Goal: Information Seeking & Learning: Learn about a topic

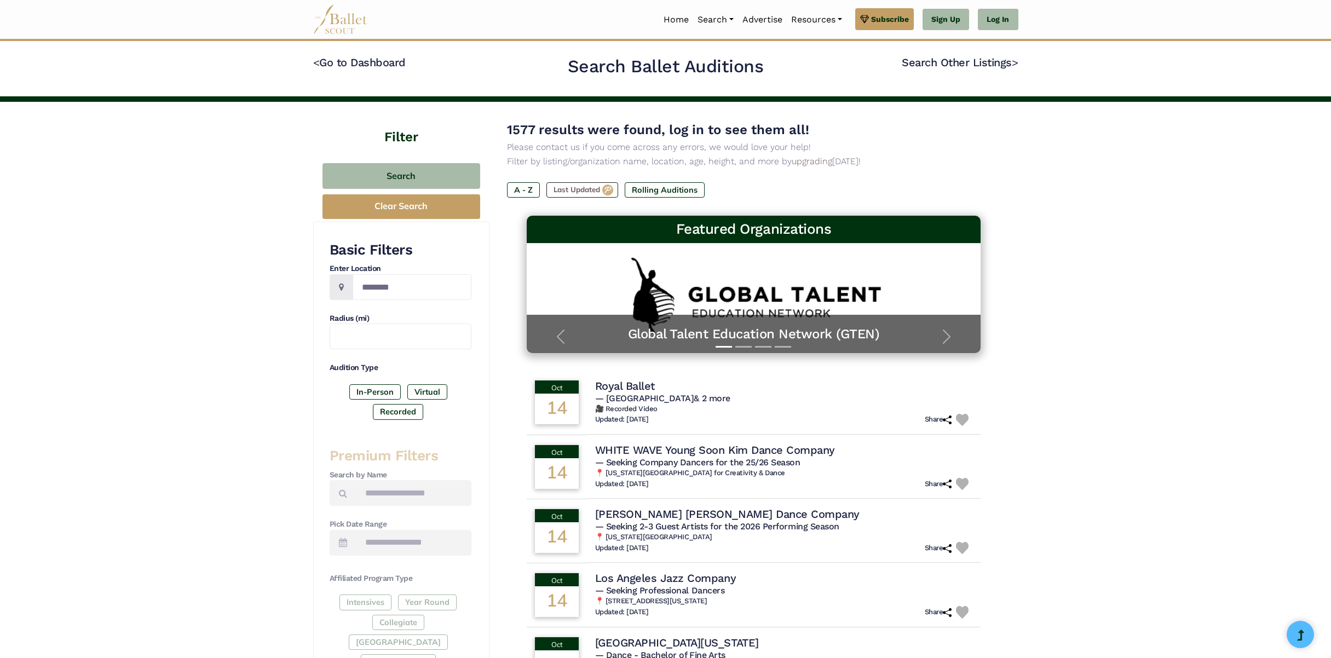
scroll to position [95, 0]
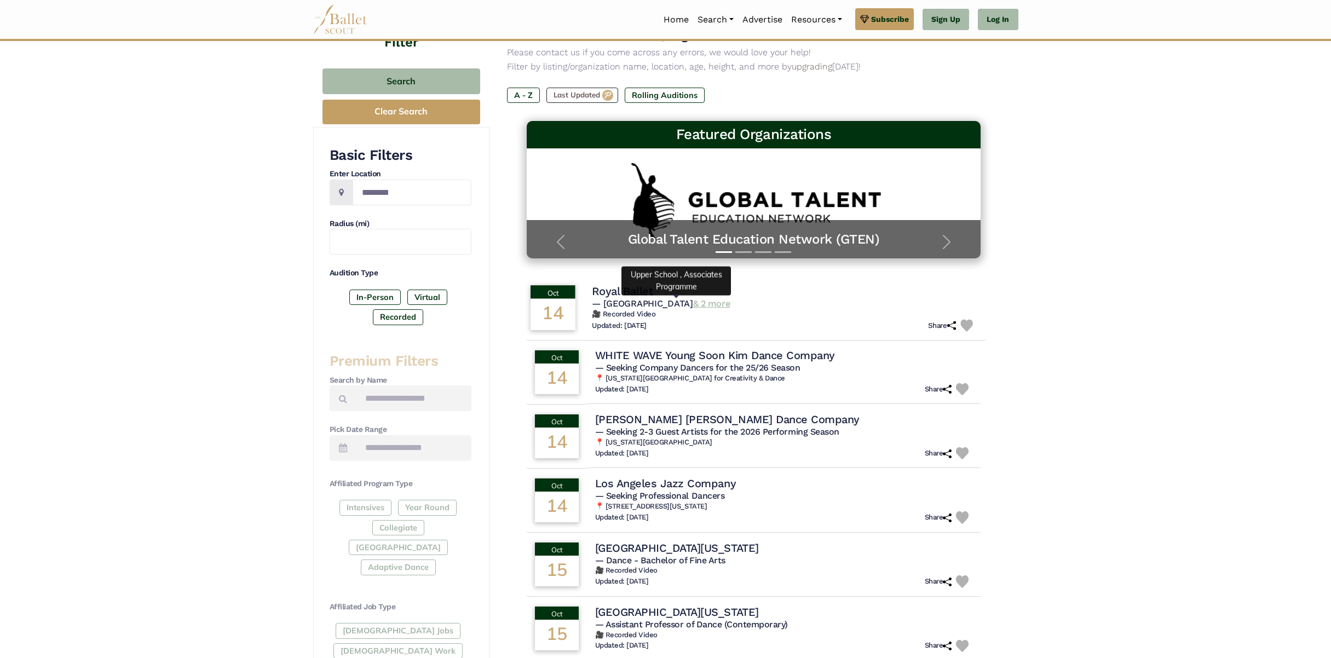
click at [657, 298] on body "Premium Feature Make this audition season count. Upgrade to premium for access …" at bounding box center [665, 493] width 1331 height 1177
click at [602, 294] on h4 "Royal Ballet" at bounding box center [622, 291] width 61 height 15
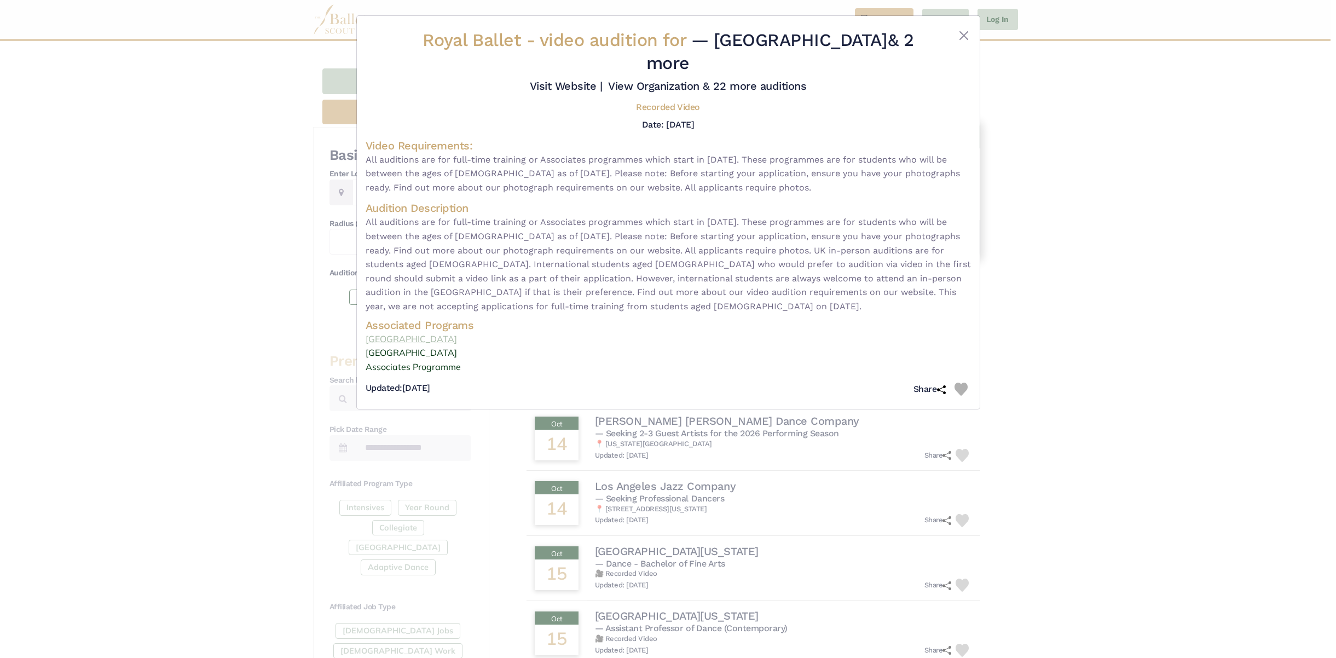
click at [397, 332] on link "[GEOGRAPHIC_DATA]" at bounding box center [668, 339] width 605 height 14
click at [255, 126] on div "Royal Ballet - video audition for — White Lodge & 2 more Visit Website |" at bounding box center [668, 329] width 1336 height 658
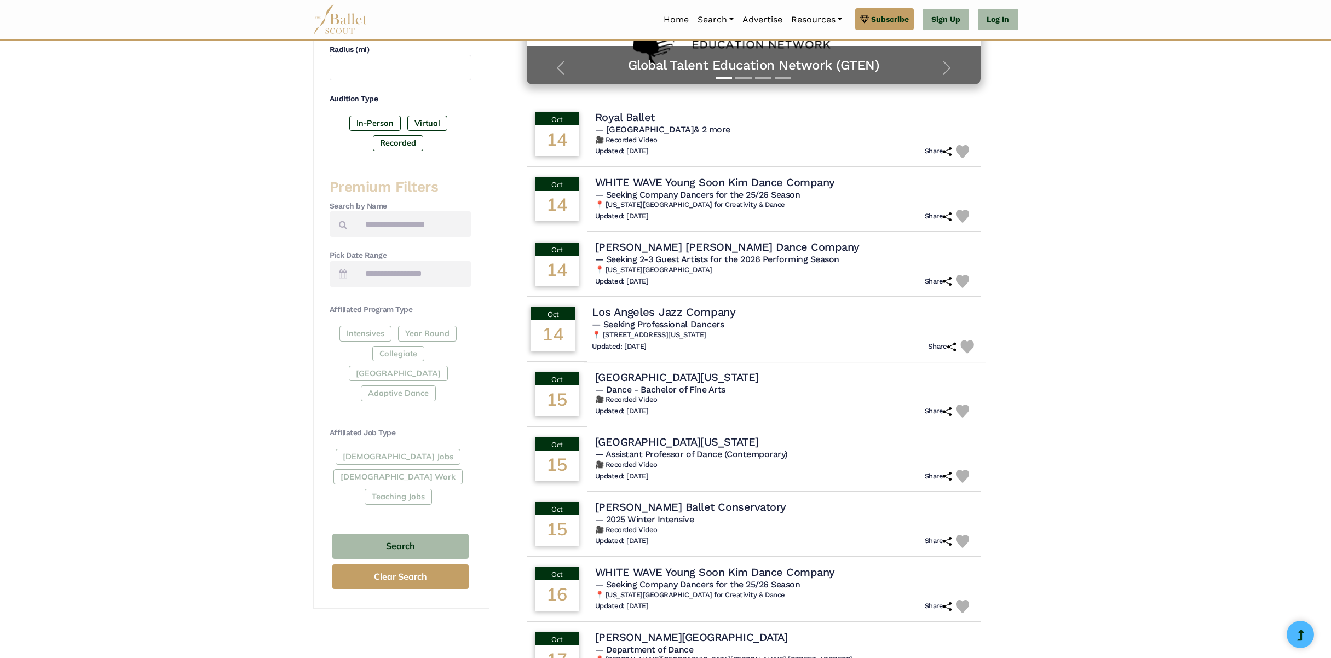
scroll to position [492, 0]
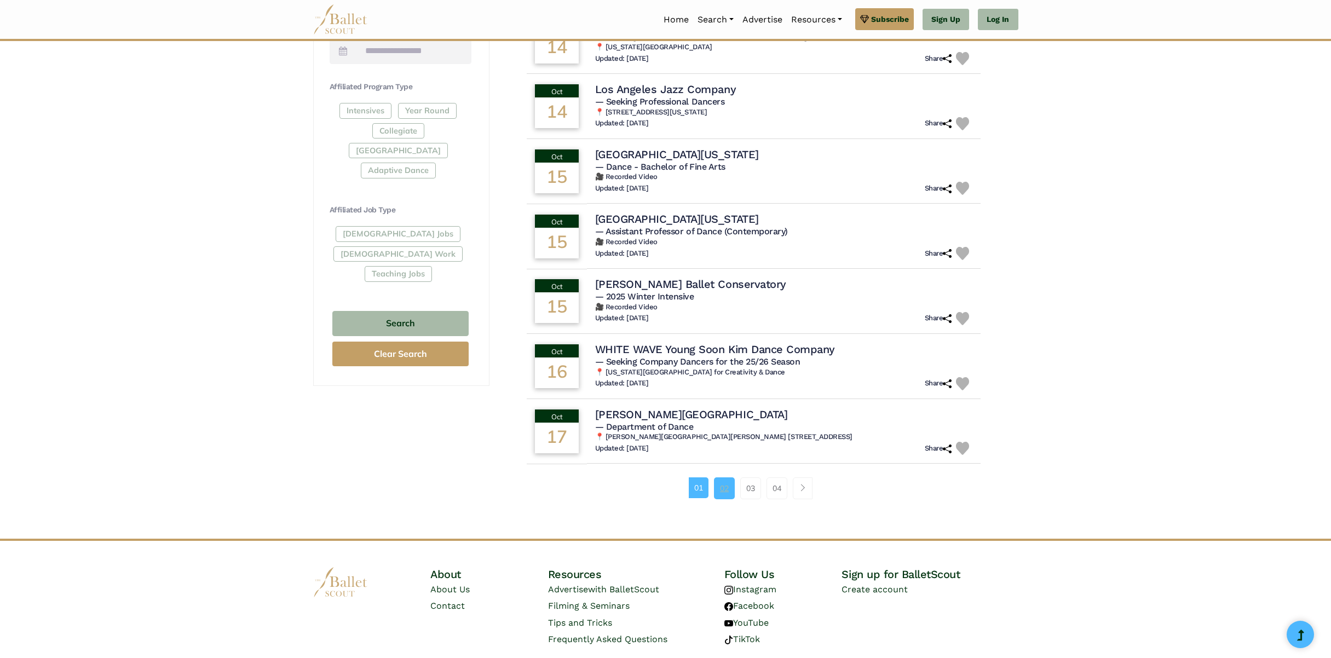
click at [729, 488] on link "02" at bounding box center [724, 488] width 21 height 22
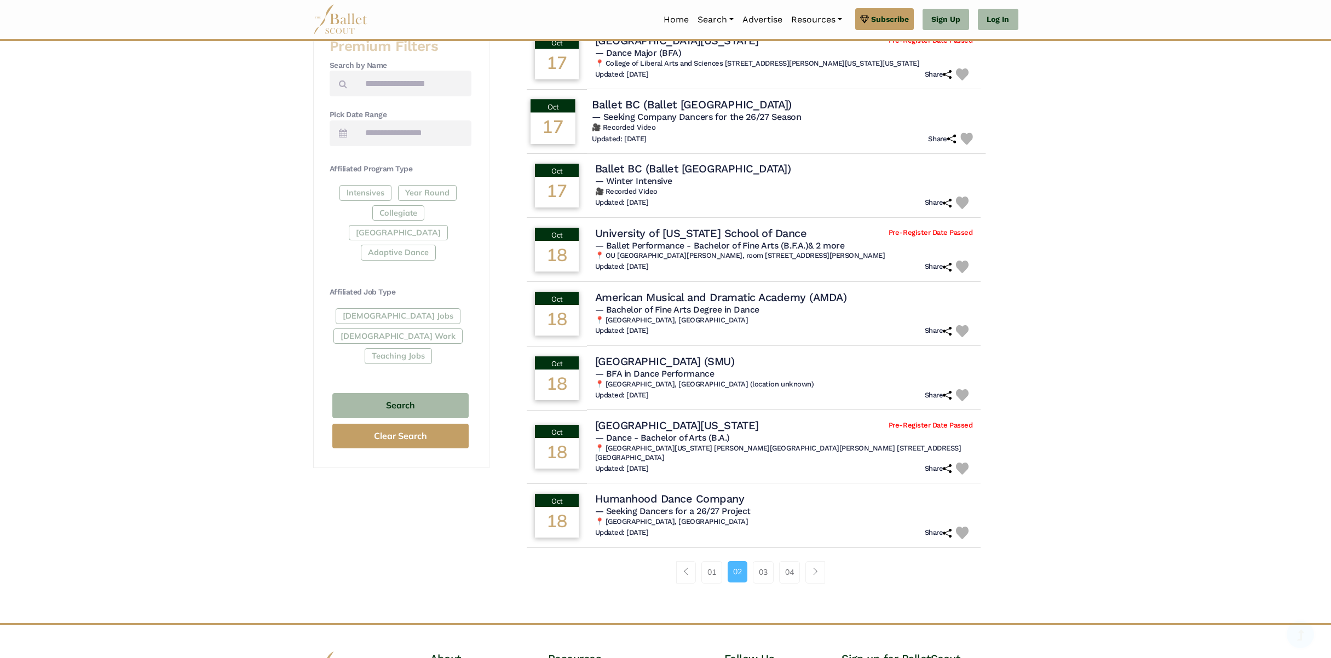
scroll to position [521, 0]
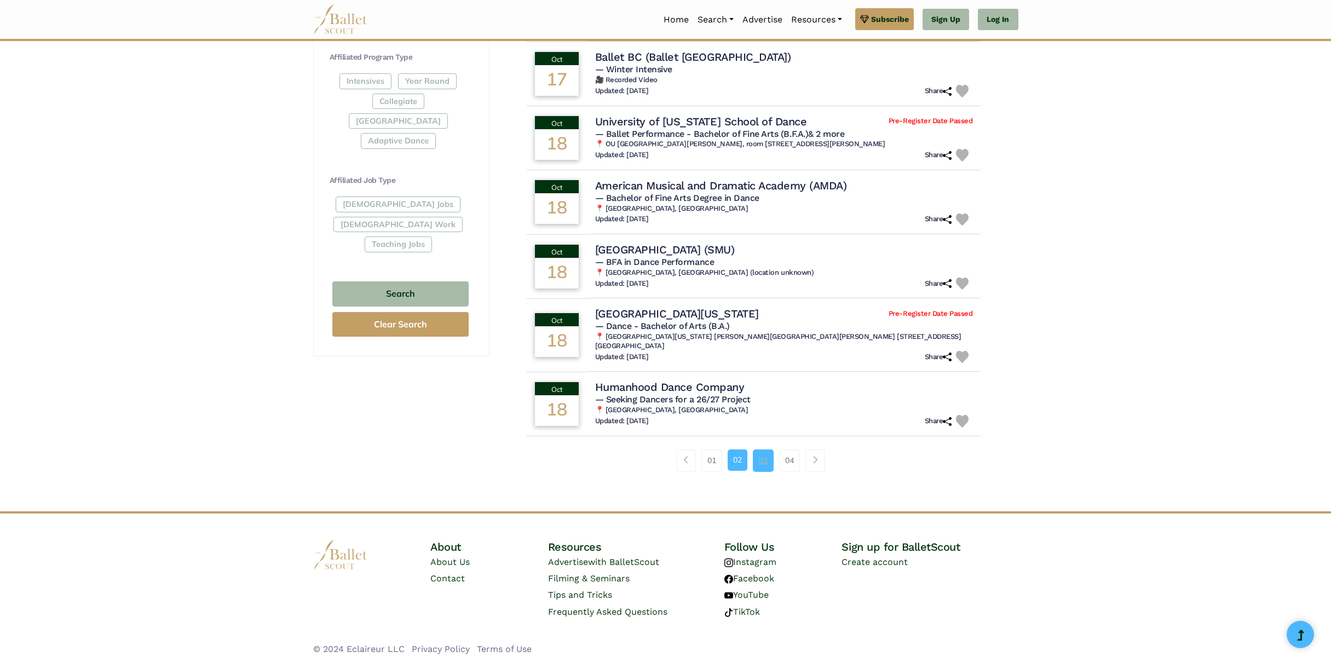
click at [755, 454] on link "03" at bounding box center [763, 460] width 21 height 22
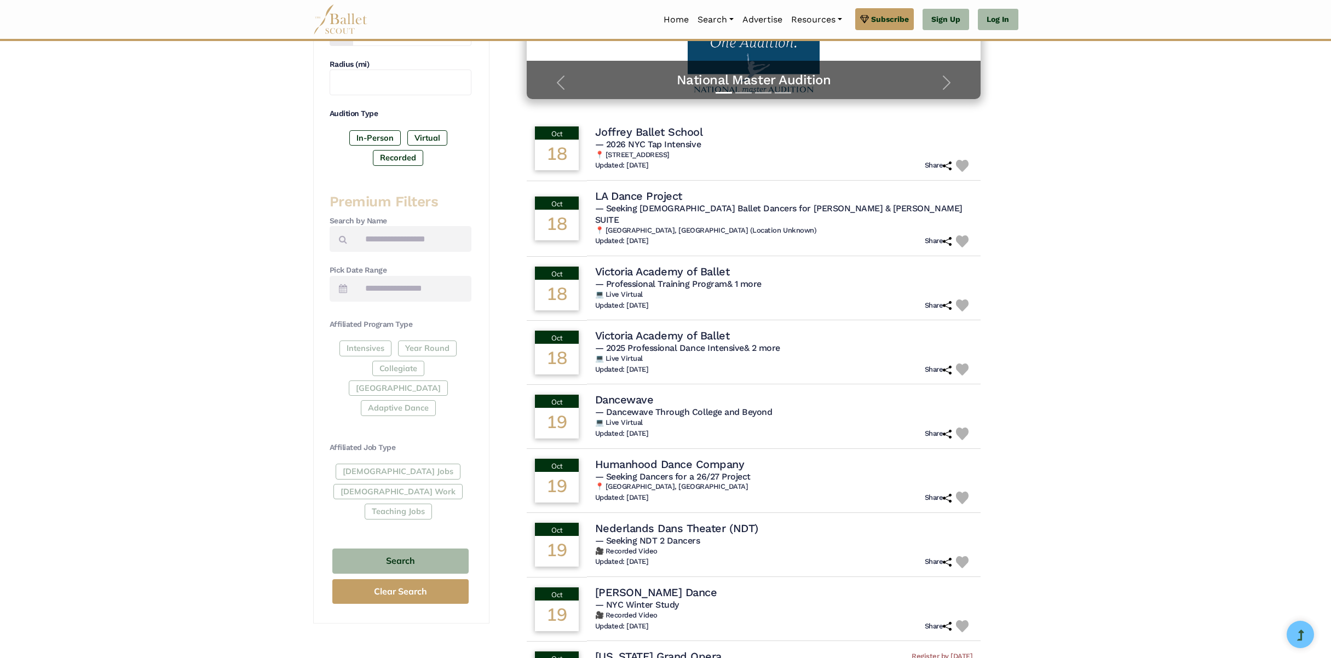
scroll to position [314, 0]
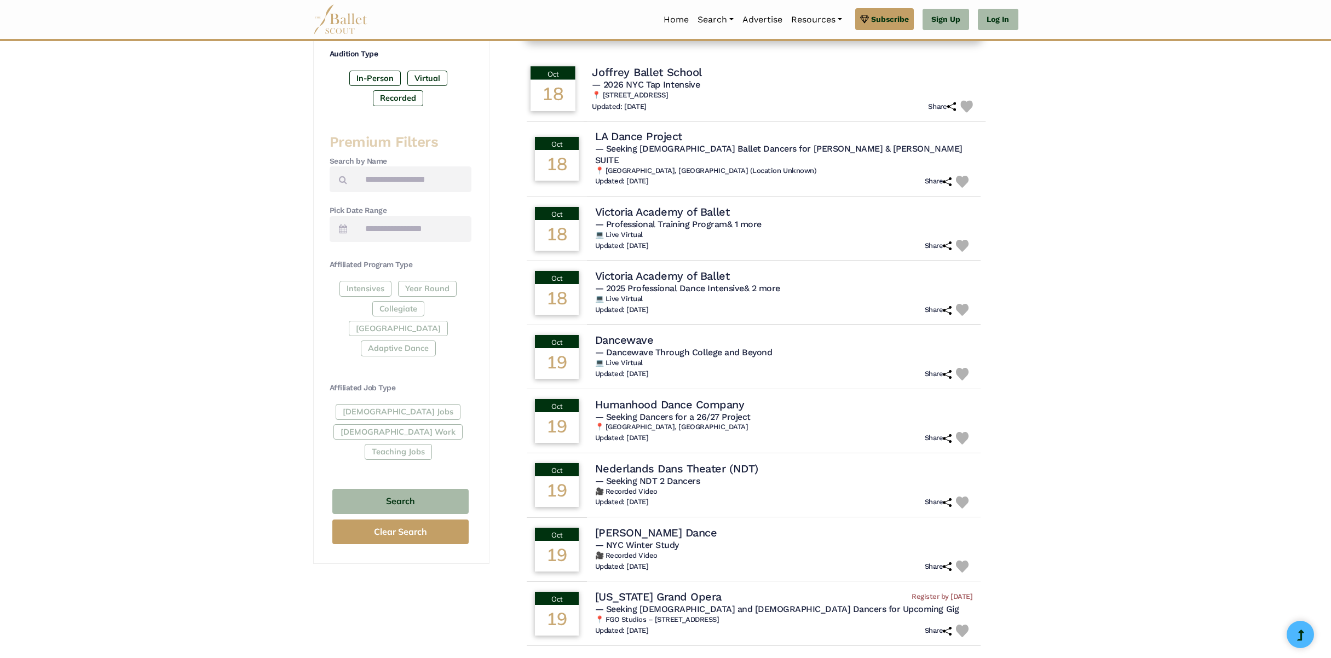
click at [650, 73] on h4 "Joffrey Ballet School" at bounding box center [647, 72] width 110 height 15
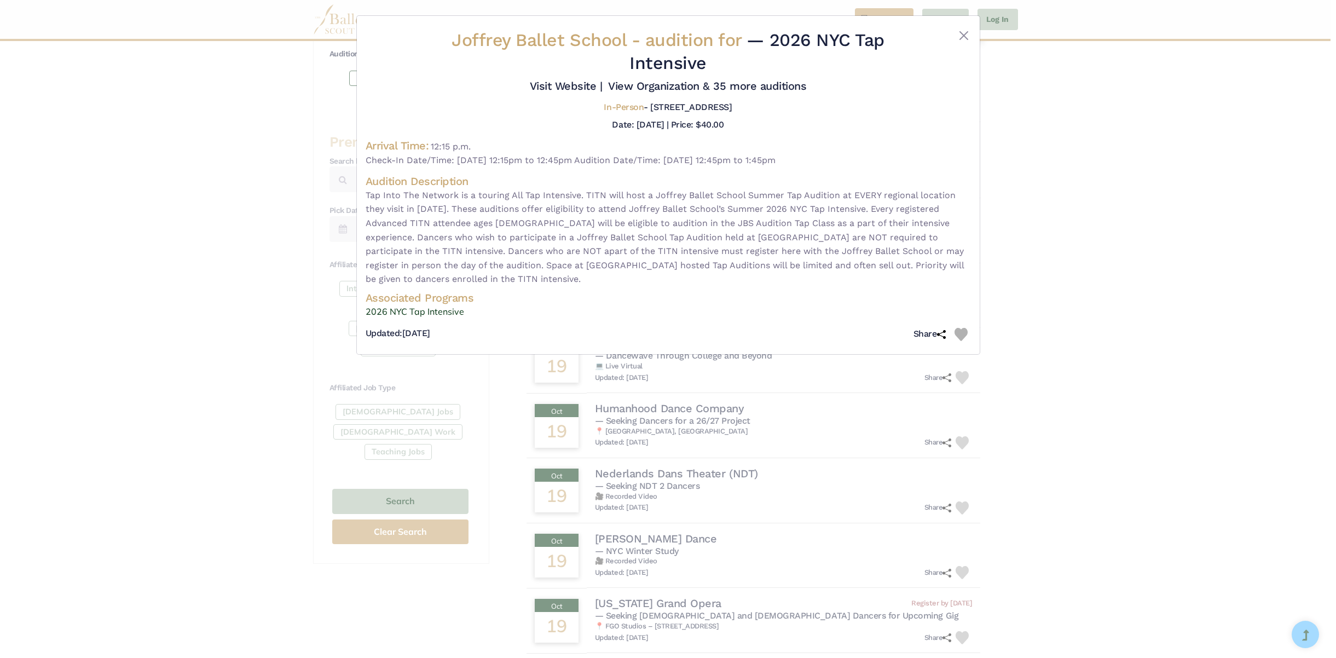
click at [1018, 126] on div "Joffrey Ballet School - audition for — 2026 NYC Tap Intensive Visit Website |" at bounding box center [668, 329] width 1336 height 658
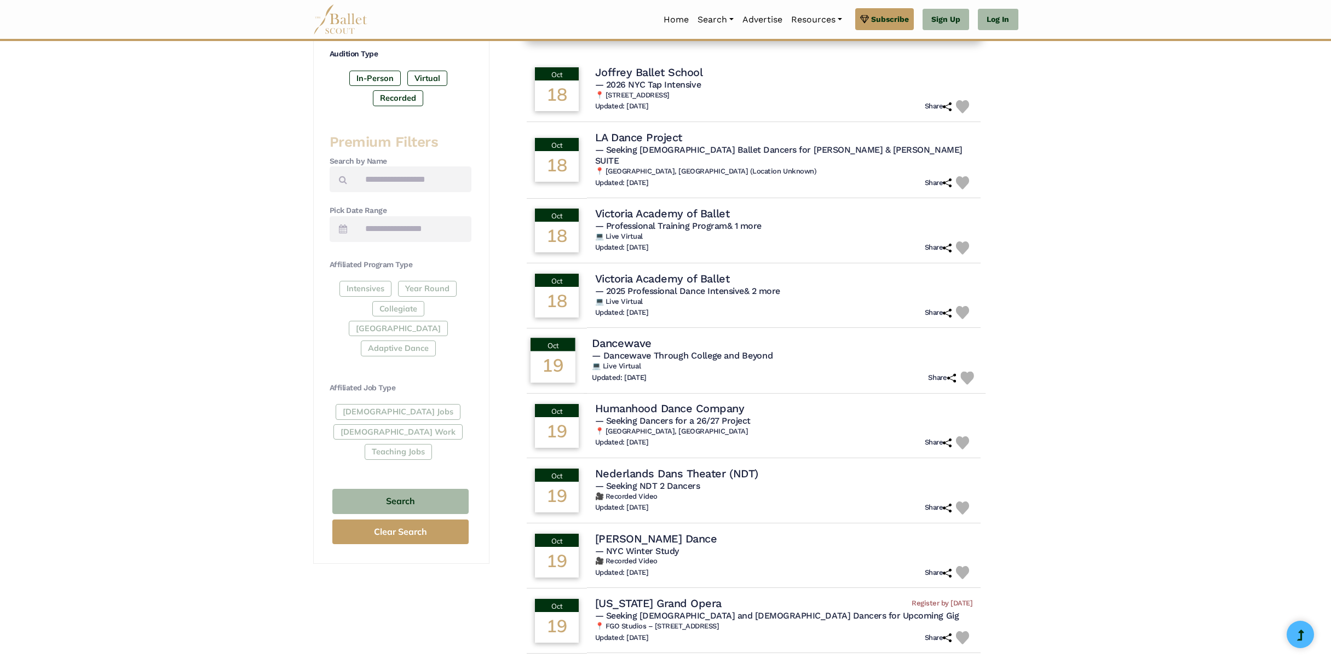
scroll to position [529, 0]
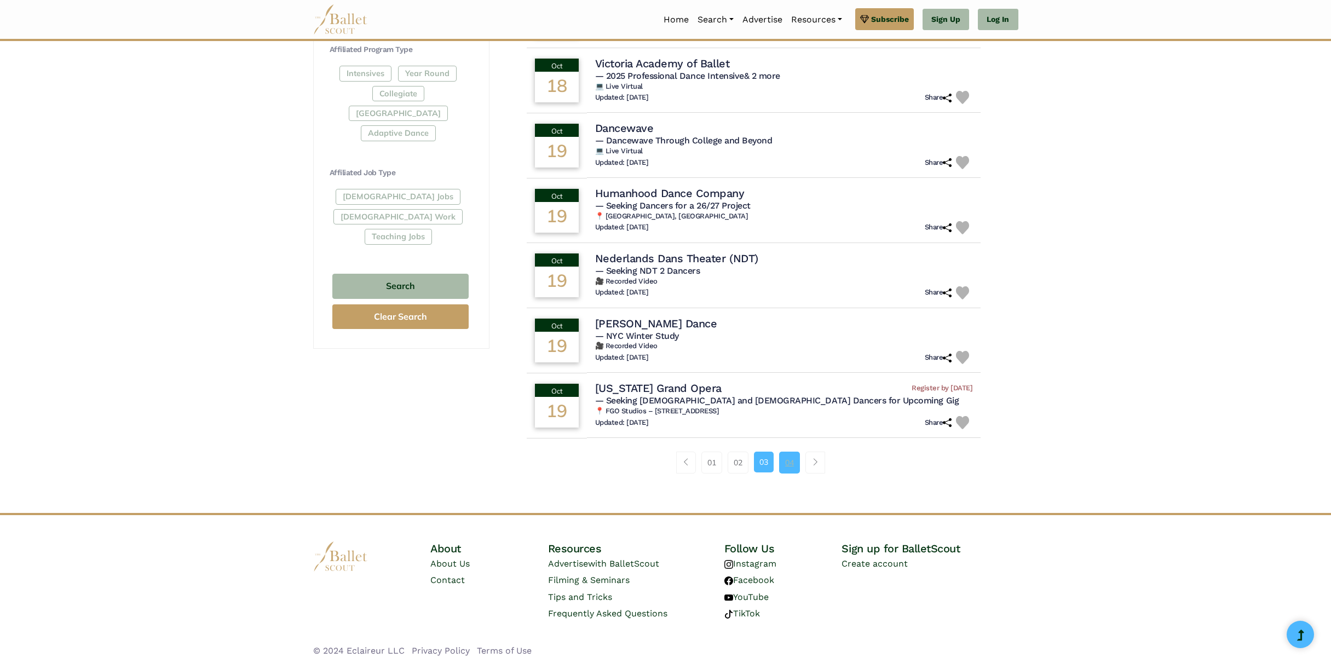
click at [792, 452] on link "04" at bounding box center [789, 463] width 21 height 22
